Goal: Task Accomplishment & Management: Complete application form

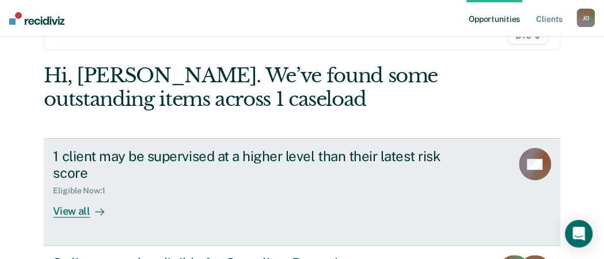
scroll to position [111, 0]
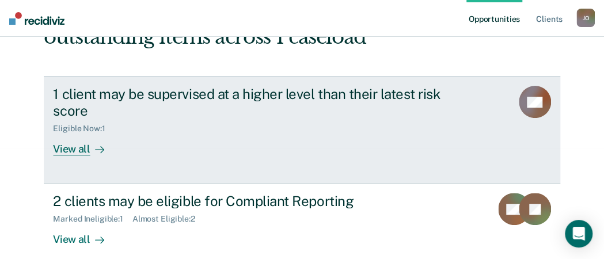
click at [90, 143] on div at bounding box center [97, 149] width 14 height 13
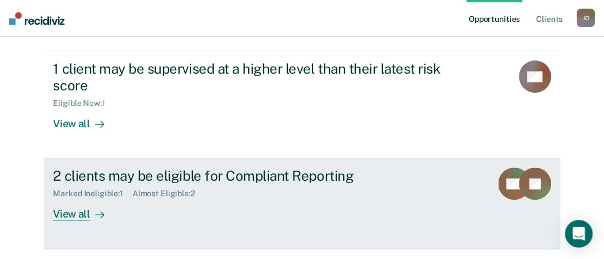
scroll to position [157, 0]
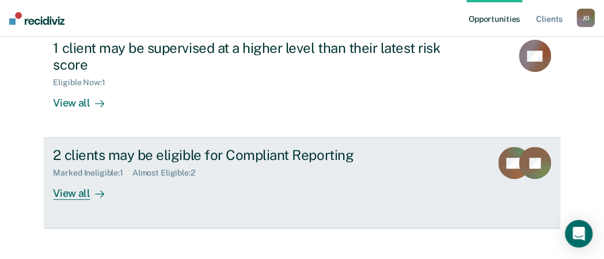
click at [199, 147] on div "2 clients may be eligible for Compliant Reporting" at bounding box center [255, 155] width 404 height 17
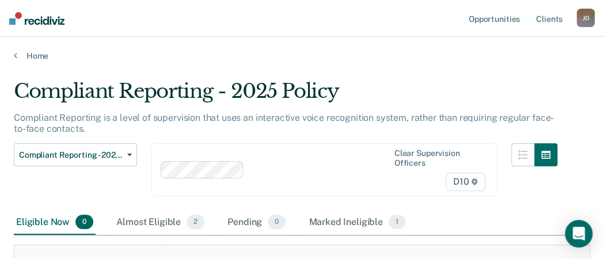
scroll to position [162, 0]
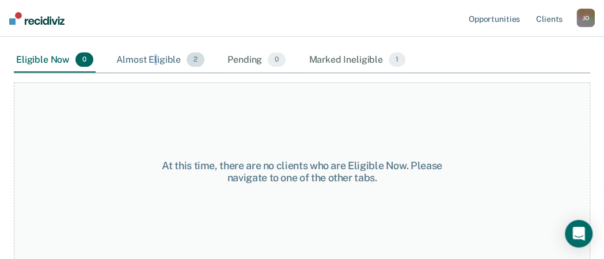
click at [155, 62] on div "Almost Eligible 2" at bounding box center [160, 60] width 93 height 25
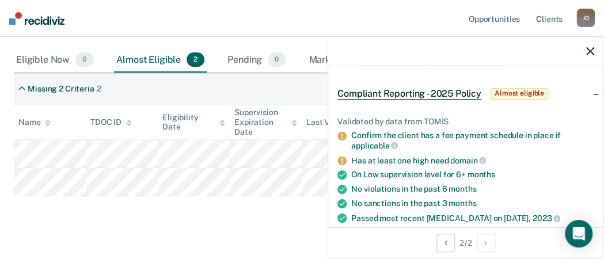
scroll to position [0, 0]
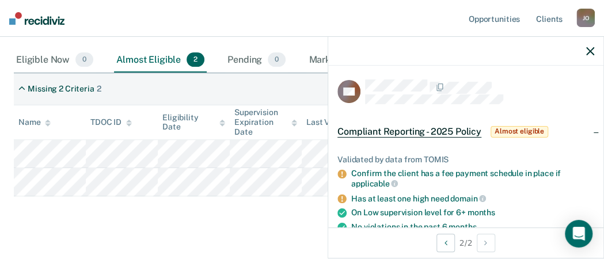
click at [500, 128] on span "Almost eligible" at bounding box center [520, 132] width 58 height 12
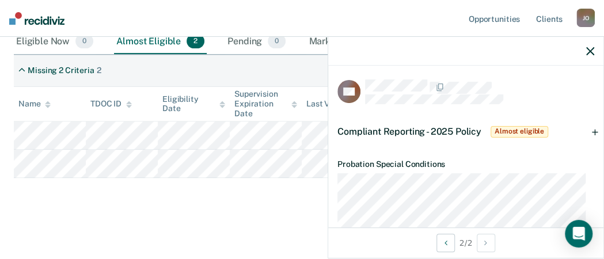
click at [585, 130] on div "Compliant Reporting - 2025 Policy Almost eligible" at bounding box center [465, 131] width 275 height 37
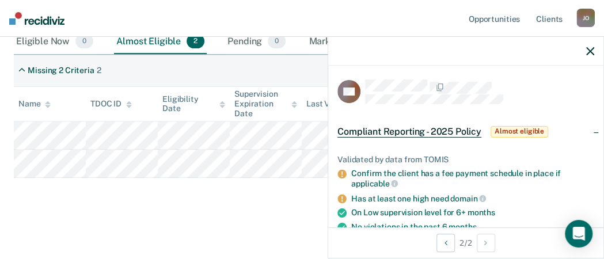
click at [343, 173] on icon at bounding box center [342, 174] width 9 height 9
click at [377, 172] on div "Confirm the client has a fee payment schedule in place if applicable" at bounding box center [472, 179] width 243 height 20
click at [450, 174] on div "Confirm the client has a fee payment schedule in place if applicable" at bounding box center [472, 179] width 243 height 20
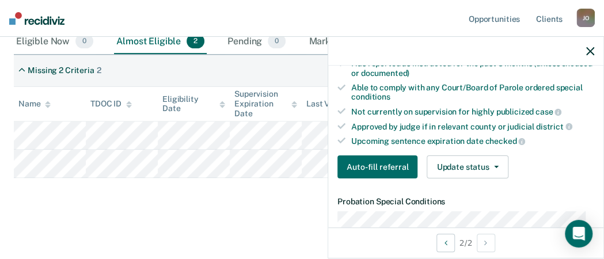
scroll to position [288, 0]
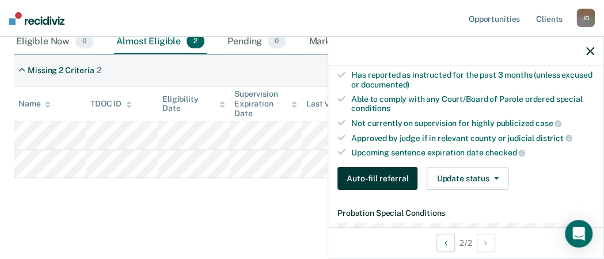
click at [385, 172] on button "Auto-fill referral" at bounding box center [378, 178] width 80 height 23
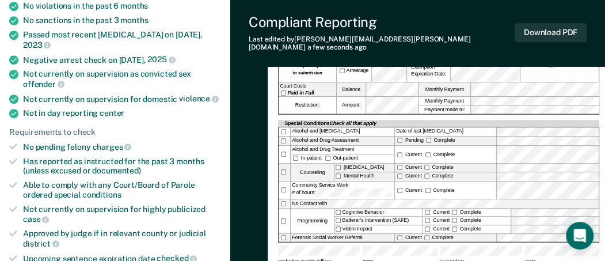
scroll to position [173, 0]
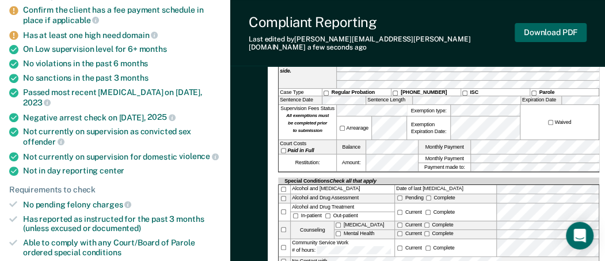
click at [559, 26] on button "Download PDF" at bounding box center [551, 32] width 72 height 19
